Goal: Task Accomplishment & Management: Use online tool/utility

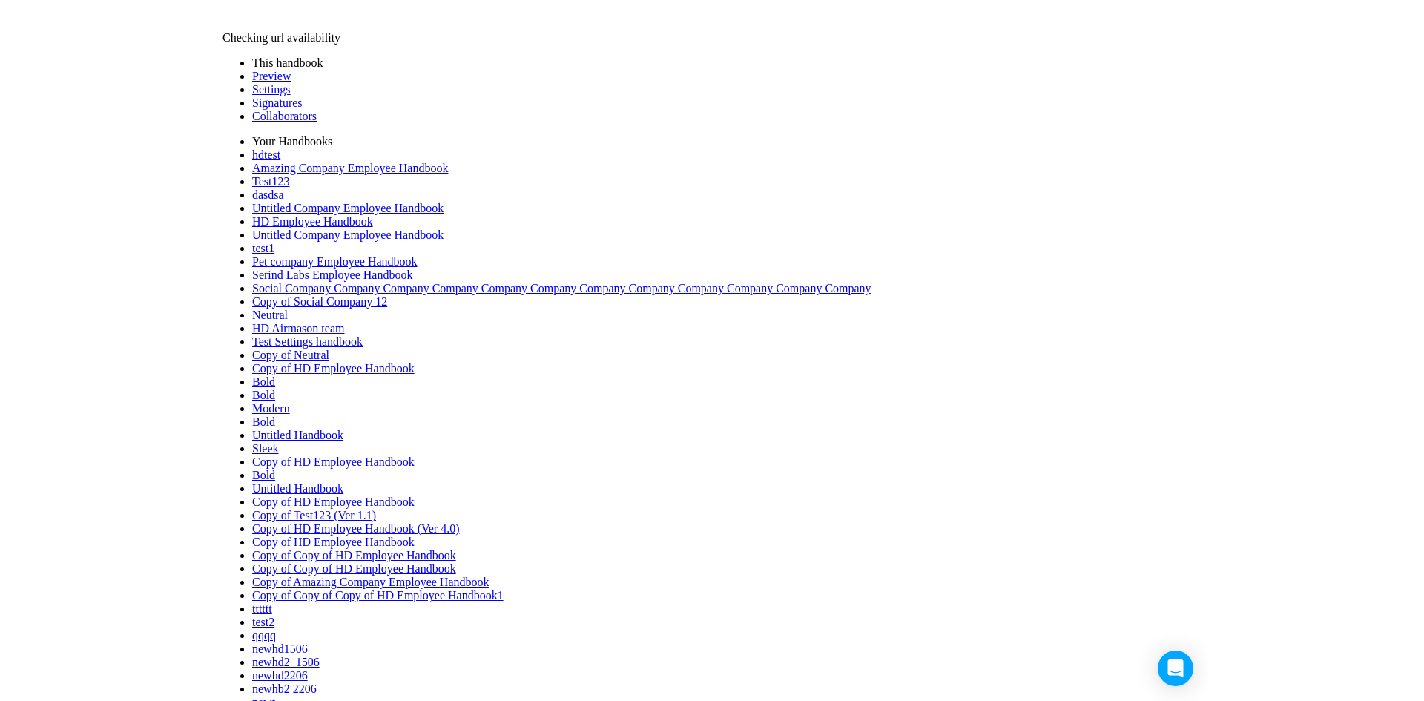
scroll to position [77, 0]
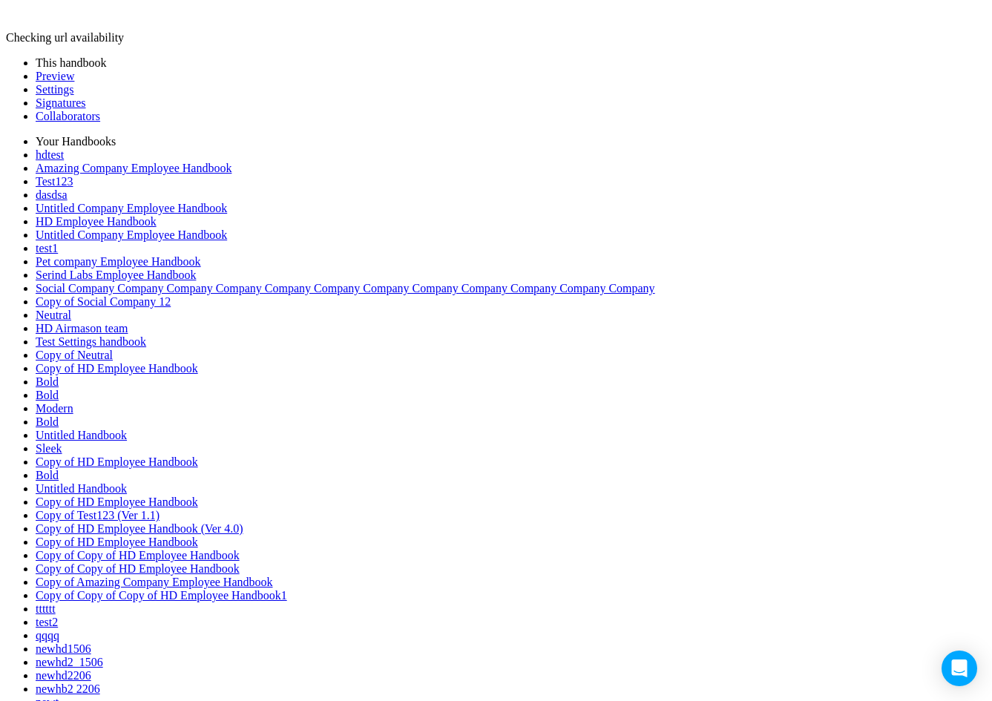
click at [47, 82] on link "Preview" at bounding box center [55, 76] width 39 height 13
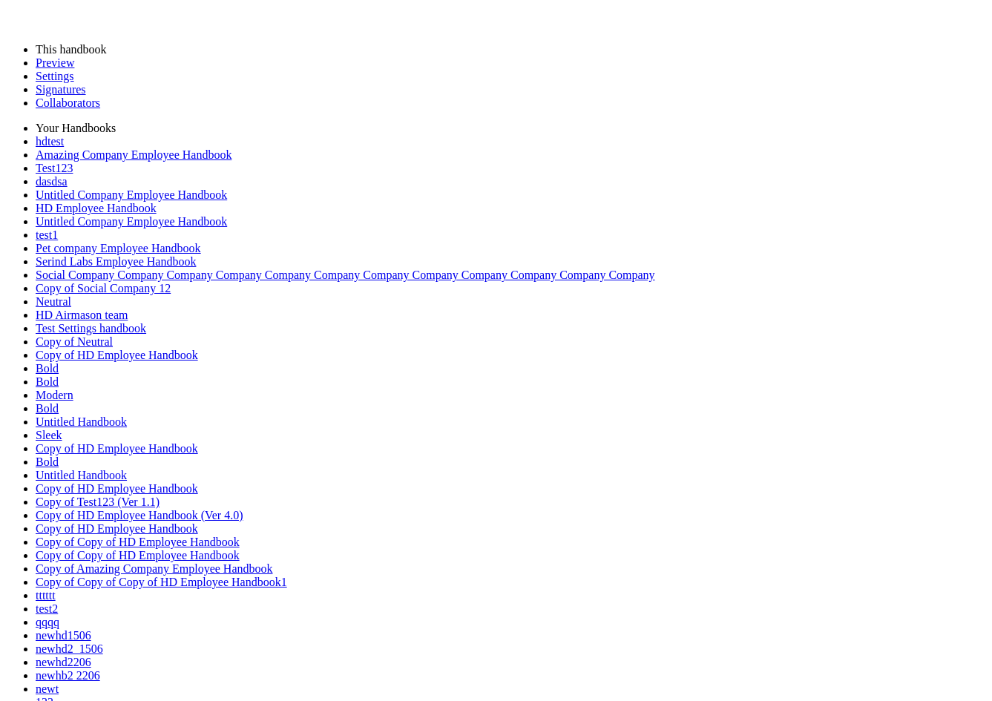
click at [74, 82] on link "Settings" at bounding box center [55, 76] width 39 height 13
